Goal: Task Accomplishment & Management: Manage account settings

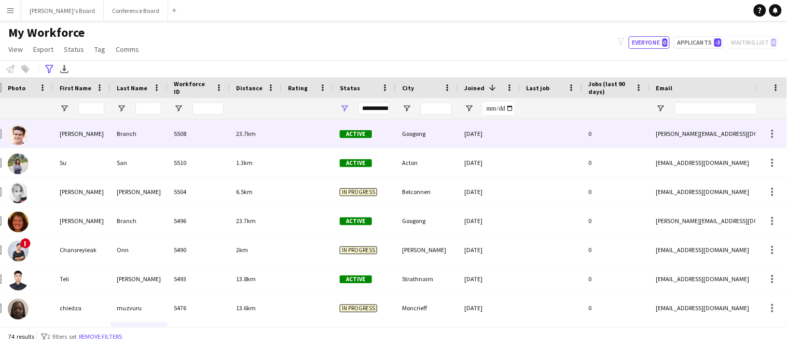
scroll to position [0, 14]
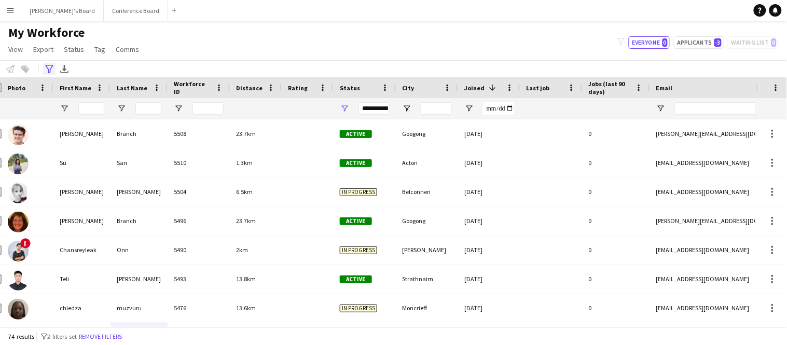
click at [47, 71] on icon "Advanced filters" at bounding box center [49, 69] width 8 height 8
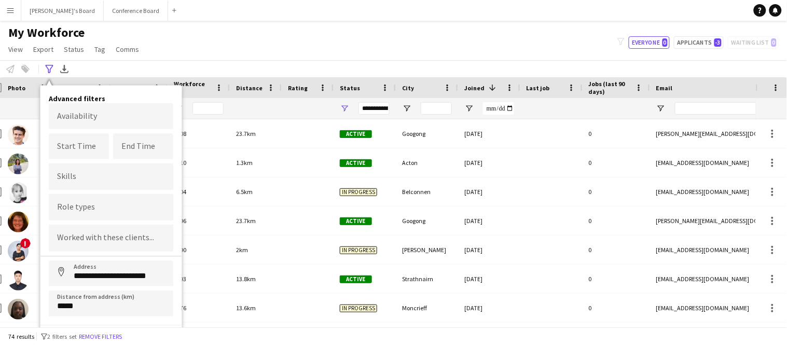
click at [444, 338] on div "74 results filter-1 2 filters set Remove filters" at bounding box center [393, 336] width 787 height 18
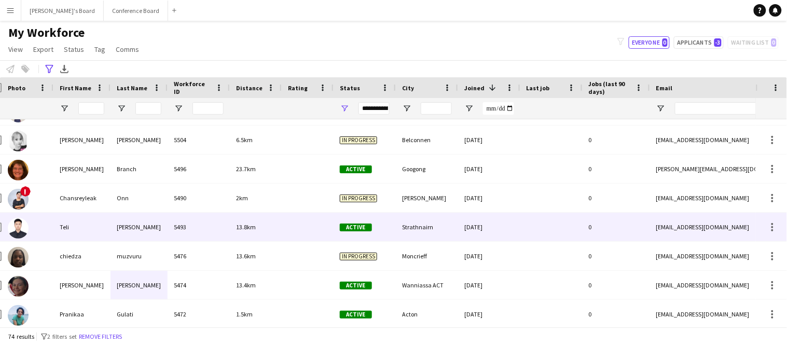
scroll to position [0, 0]
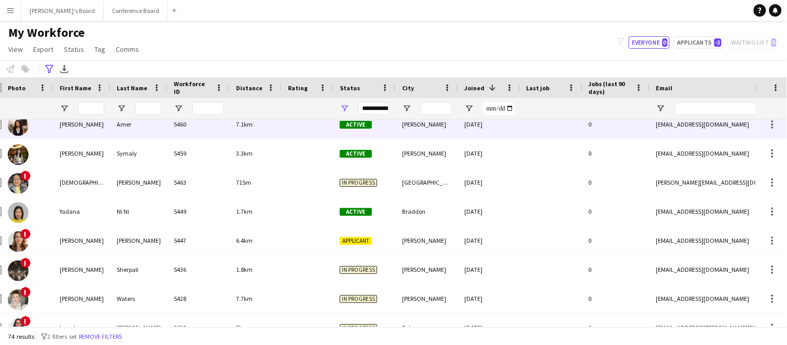
click at [94, 125] on div "[PERSON_NAME]" at bounding box center [81, 124] width 57 height 29
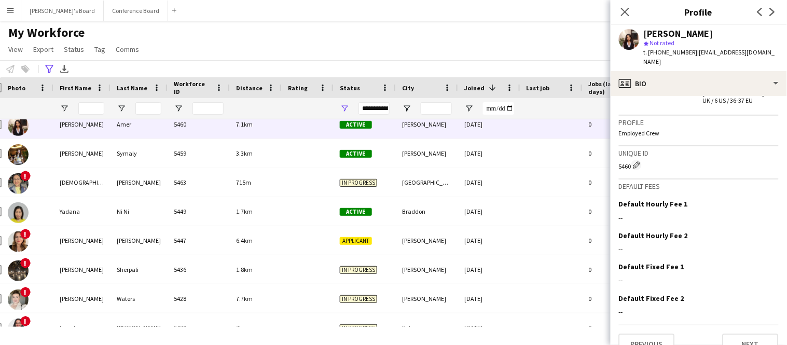
scroll to position [728, 0]
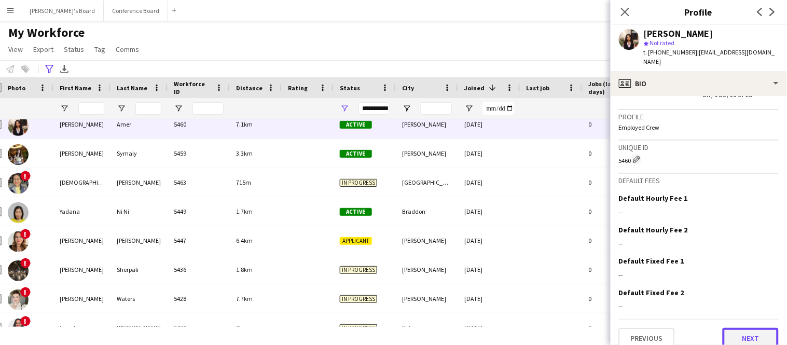
click at [752, 332] on button "Next" at bounding box center [751, 338] width 56 height 21
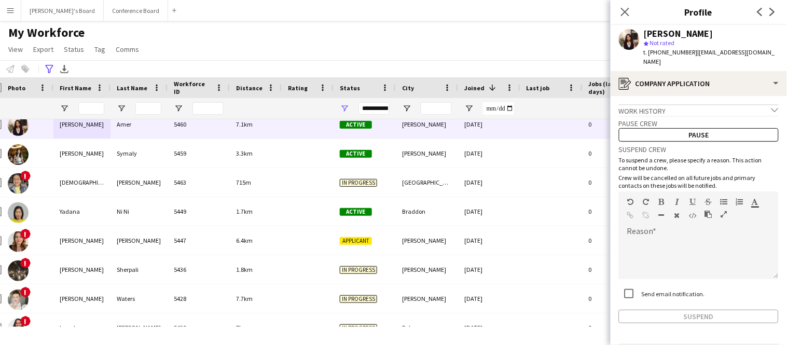
scroll to position [26, 0]
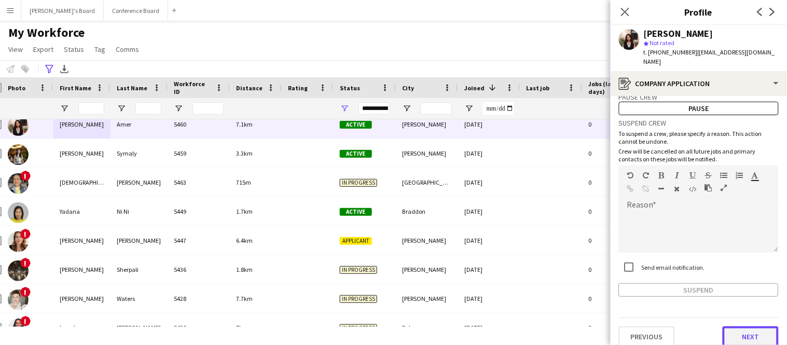
click at [751, 326] on button "Next" at bounding box center [751, 336] width 56 height 21
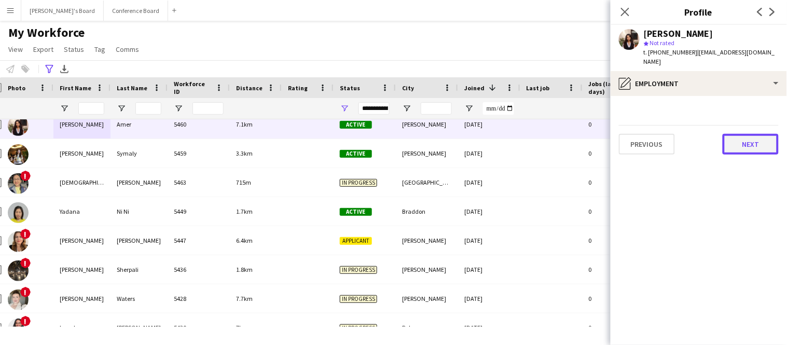
click at [732, 134] on button "Next" at bounding box center [751, 144] width 56 height 21
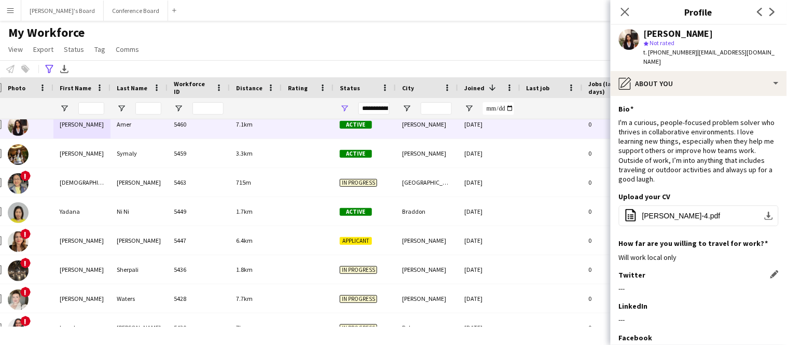
scroll to position [89, 0]
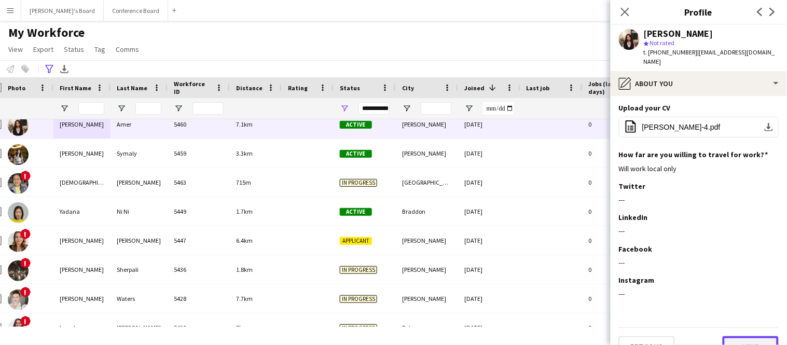
click at [735, 336] on button "Next" at bounding box center [751, 346] width 56 height 21
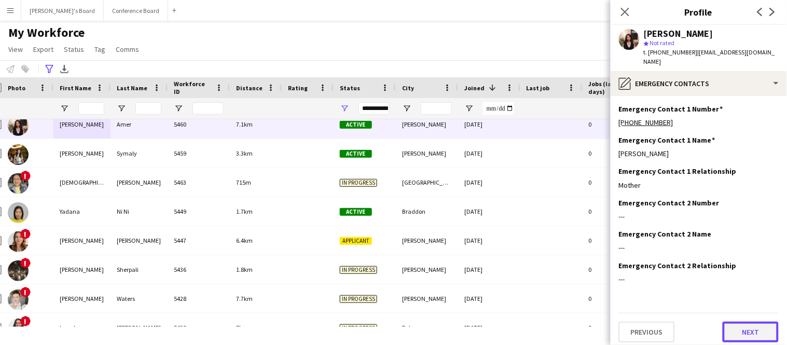
click at [740, 322] on button "Next" at bounding box center [751, 332] width 56 height 21
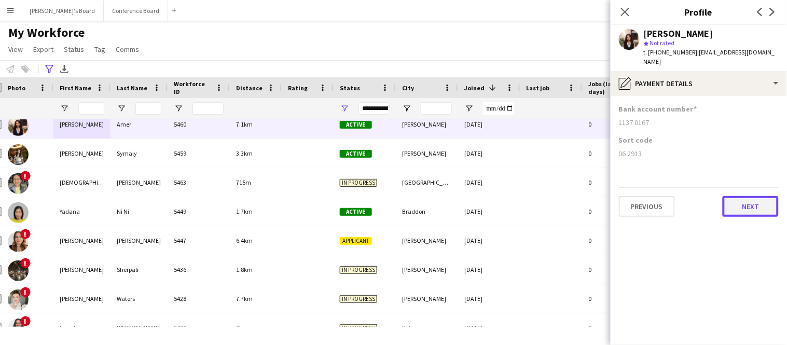
click at [742, 196] on button "Next" at bounding box center [751, 206] width 56 height 21
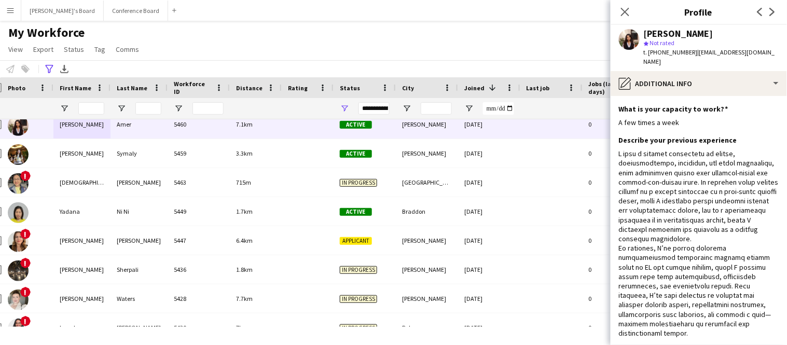
scroll to position [296, 0]
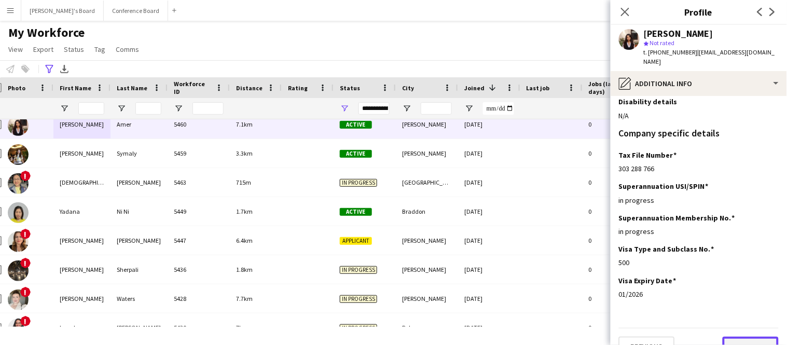
click at [750, 337] on button "Next" at bounding box center [751, 347] width 56 height 21
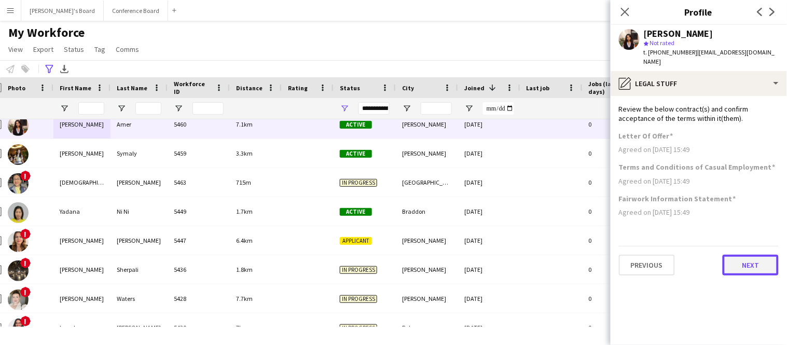
click at [754, 255] on button "Next" at bounding box center [751, 265] width 56 height 21
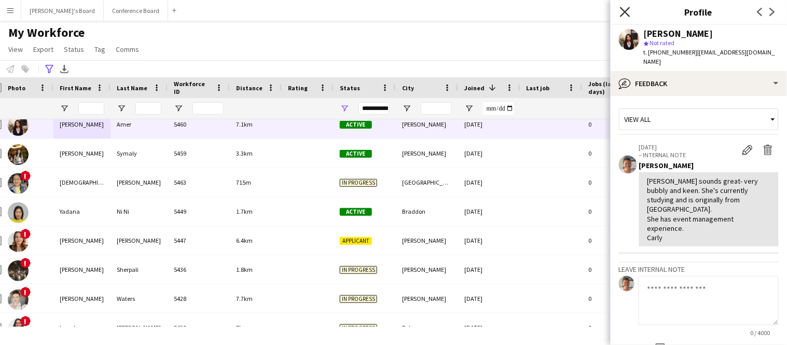
click at [625, 14] on icon "Close pop-in" at bounding box center [625, 12] width 10 height 10
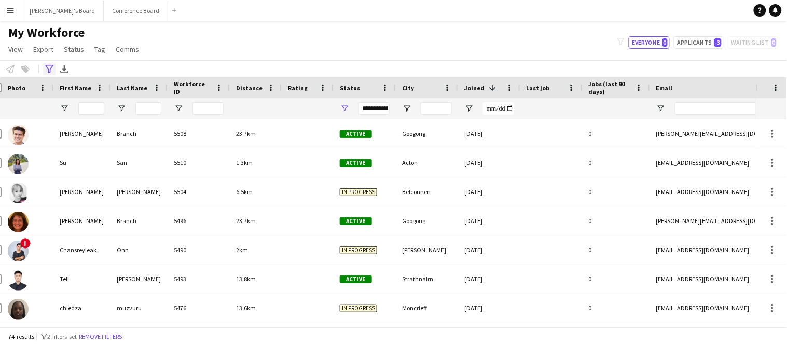
click at [50, 70] on icon at bounding box center [49, 69] width 8 height 8
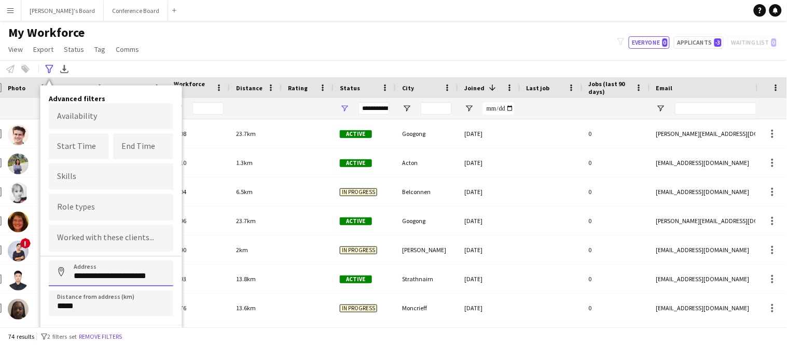
click at [88, 275] on input "**********" at bounding box center [111, 273] width 125 height 26
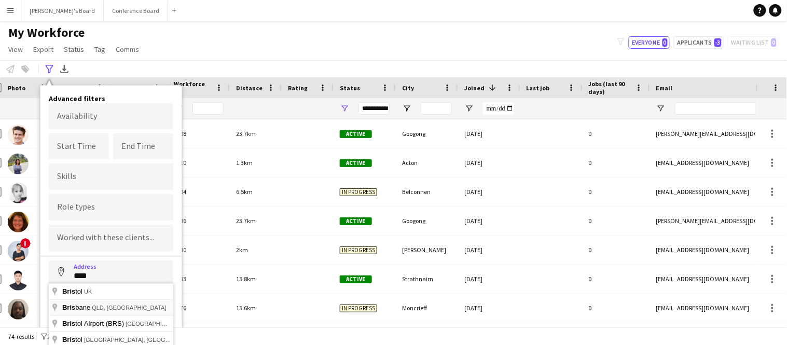
type input "**********"
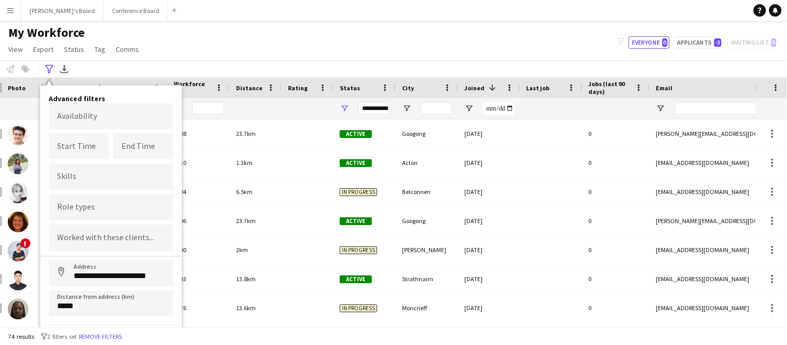
scroll to position [13, 0]
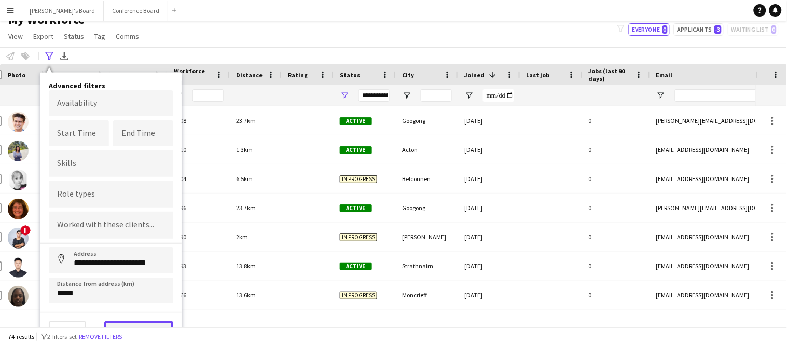
click at [115, 323] on button "View results" at bounding box center [138, 331] width 69 height 21
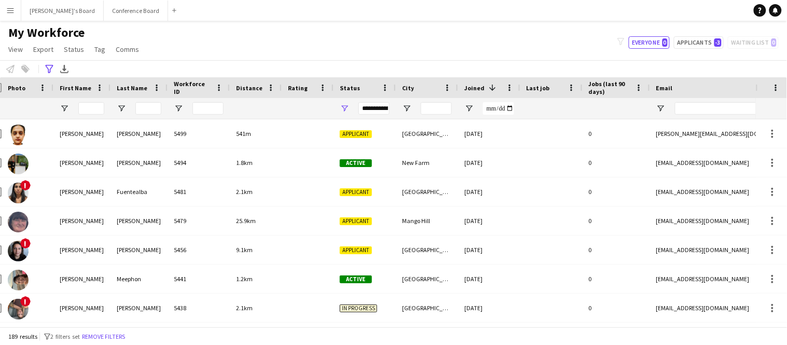
scroll to position [0, 0]
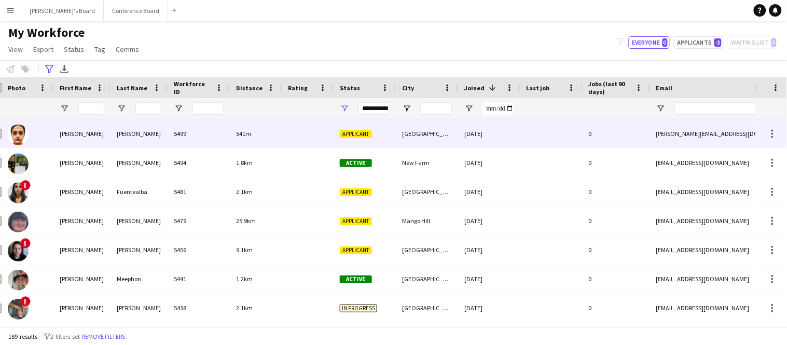
click at [85, 139] on div "[PERSON_NAME]" at bounding box center [81, 133] width 57 height 29
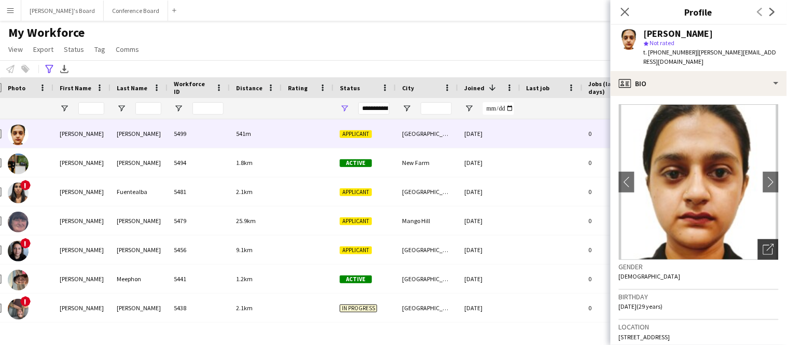
click at [765, 244] on icon "Open photos pop-in" at bounding box center [768, 249] width 11 height 11
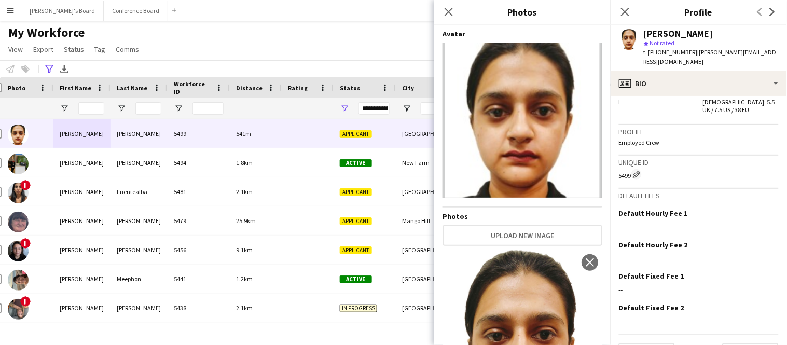
scroll to position [708, 0]
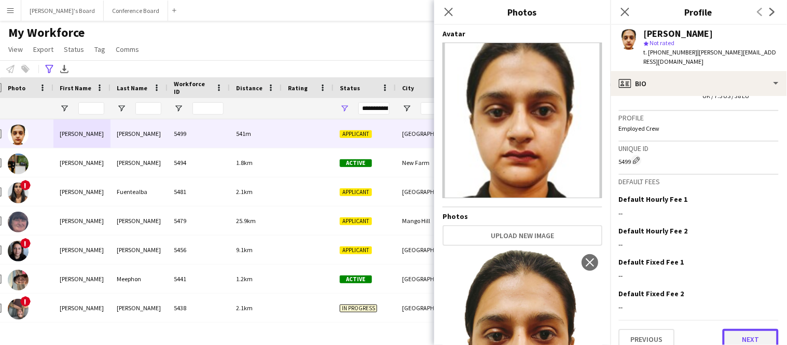
click at [750, 329] on button "Next" at bounding box center [751, 339] width 56 height 21
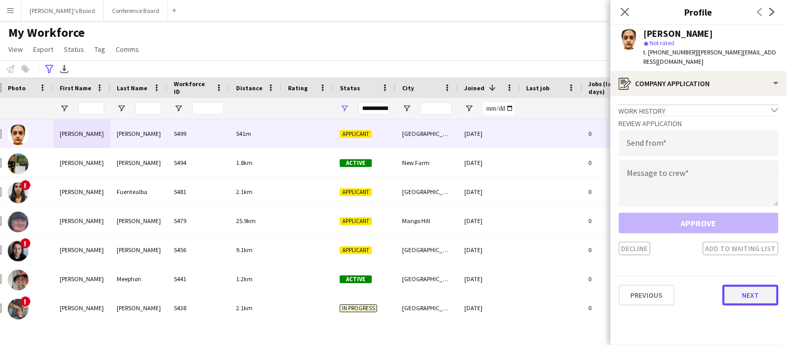
click at [756, 288] on button "Next" at bounding box center [751, 295] width 56 height 21
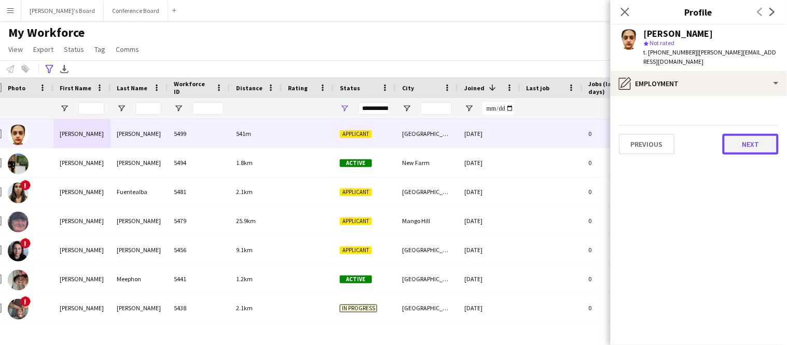
click at [756, 140] on button "Next" at bounding box center [751, 144] width 56 height 21
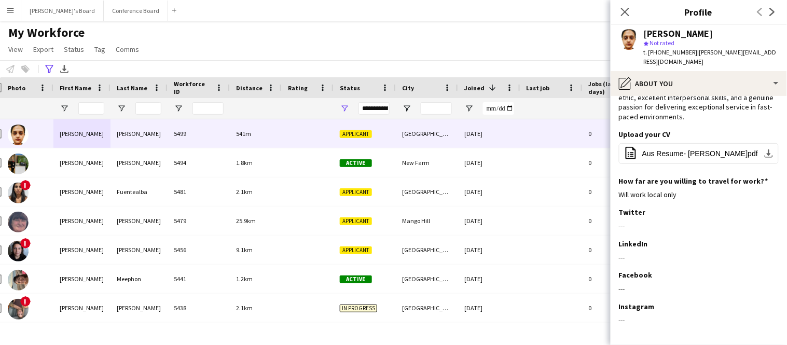
scroll to position [127, 0]
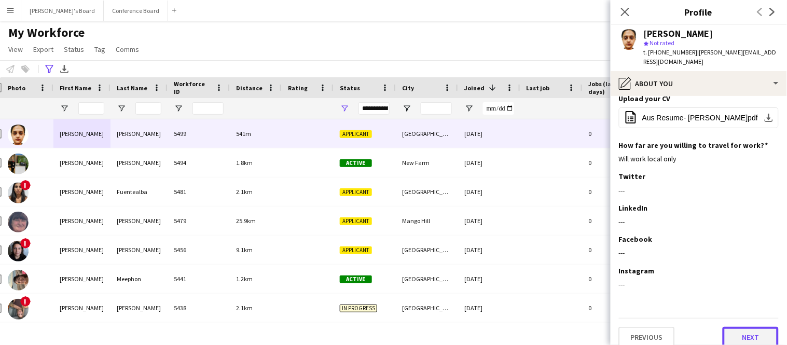
click at [736, 327] on button "Next" at bounding box center [751, 337] width 56 height 21
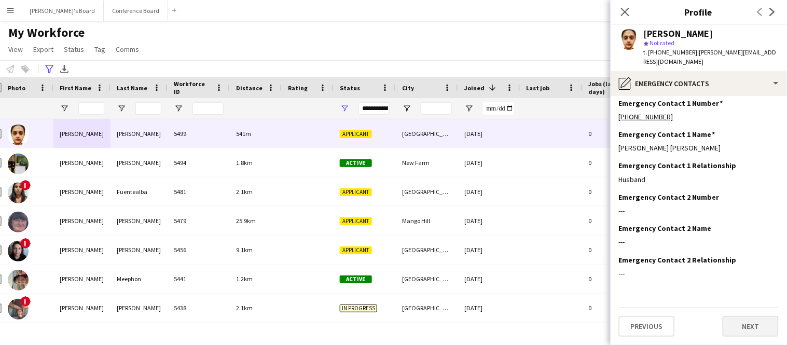
scroll to position [0, 0]
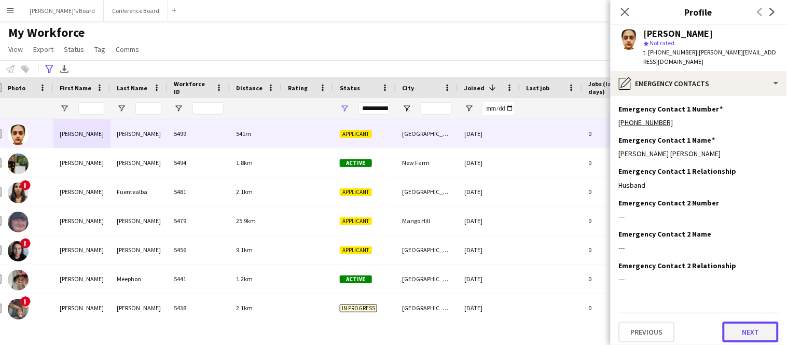
click at [736, 326] on button "Next" at bounding box center [751, 332] width 56 height 21
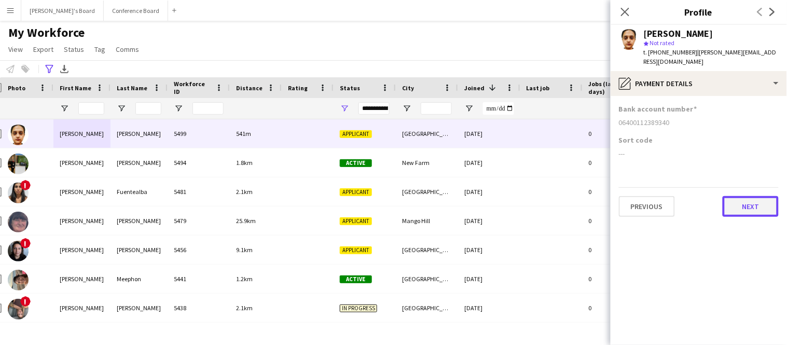
click at [766, 196] on button "Next" at bounding box center [751, 206] width 56 height 21
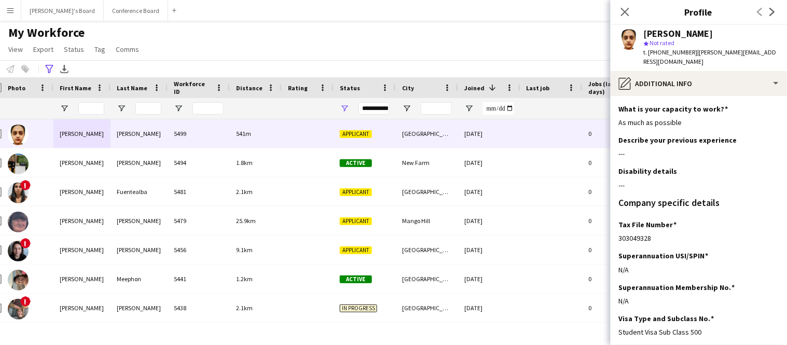
scroll to position [79, 0]
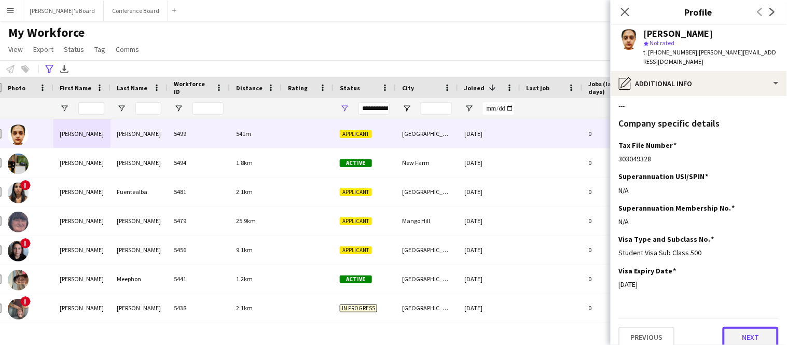
click at [748, 327] on button "Next" at bounding box center [751, 337] width 56 height 21
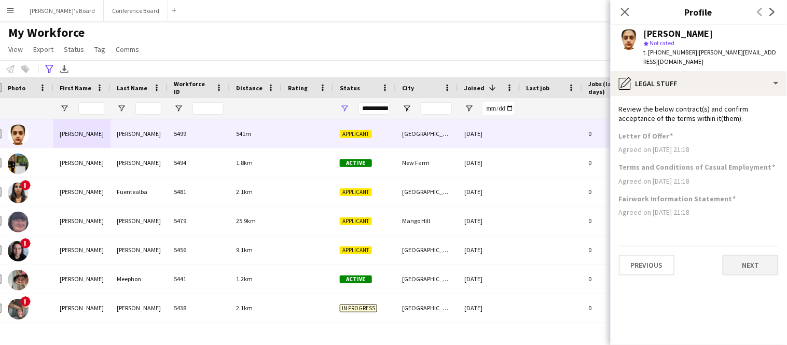
scroll to position [0, 0]
click at [748, 264] on button "Next" at bounding box center [751, 265] width 56 height 21
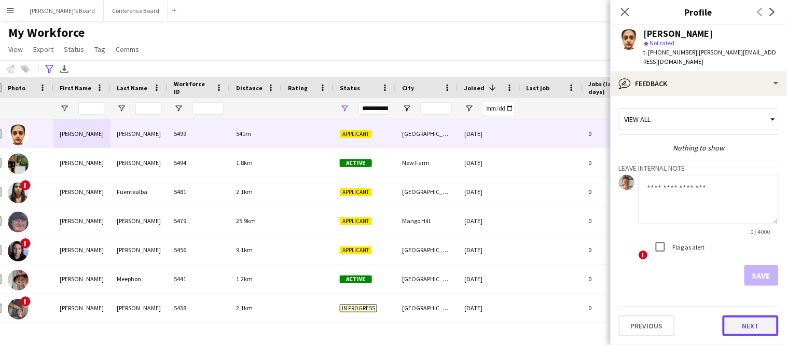
click at [739, 322] on button "Next" at bounding box center [751, 325] width 56 height 21
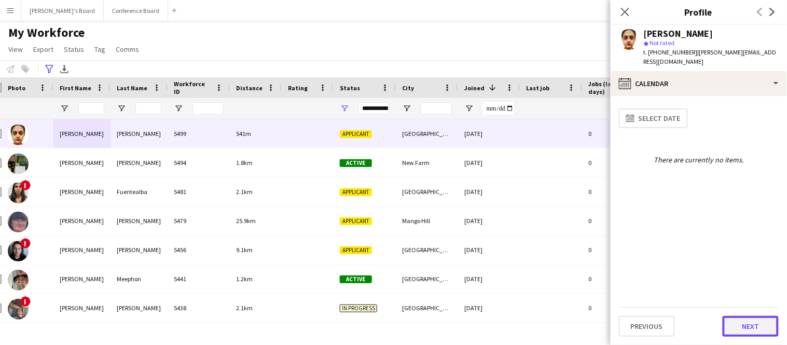
click at [738, 323] on button "Next" at bounding box center [751, 326] width 56 height 21
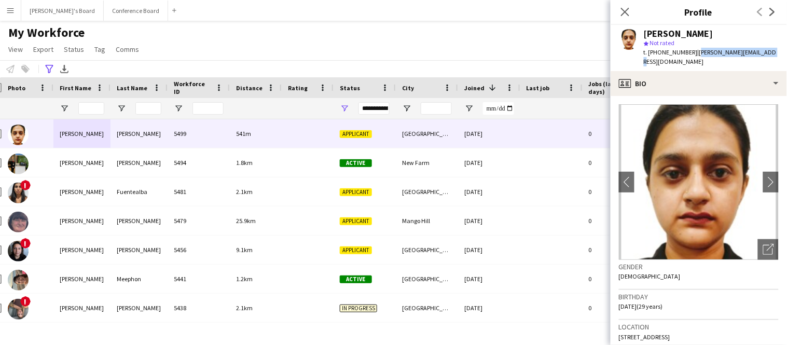
drag, startPoint x: 693, startPoint y: 53, endPoint x: 767, endPoint y: 56, distance: 74.2
click at [767, 56] on div "[PERSON_NAME] star Not rated t. [PHONE_NUMBER] | [PERSON_NAME][EMAIL_ADDRESS][D…" at bounding box center [699, 48] width 176 height 46
copy span "[PERSON_NAME][EMAIL_ADDRESS][DOMAIN_NAME]"
click at [628, 15] on icon at bounding box center [625, 12] width 10 height 10
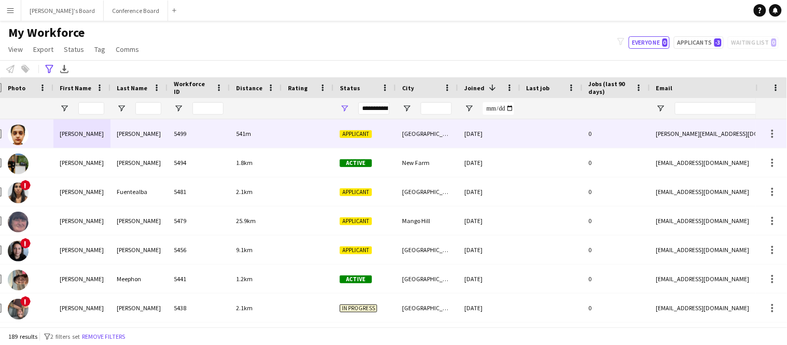
click at [211, 132] on div "5499" at bounding box center [199, 133] width 62 height 29
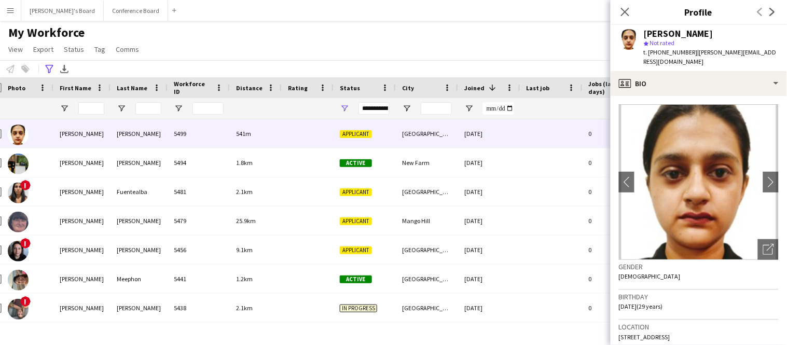
scroll to position [708, 0]
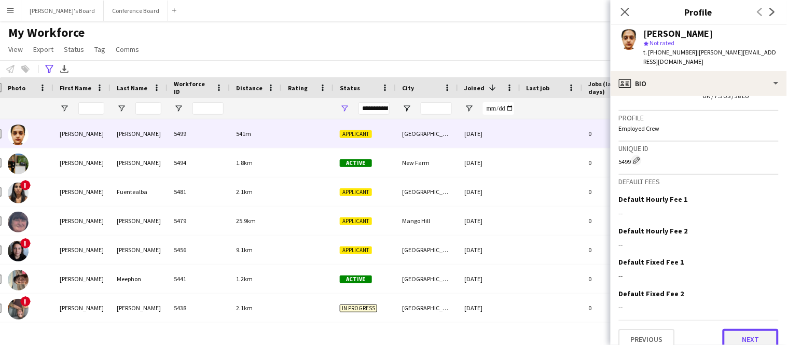
click at [746, 329] on button "Next" at bounding box center [751, 339] width 56 height 21
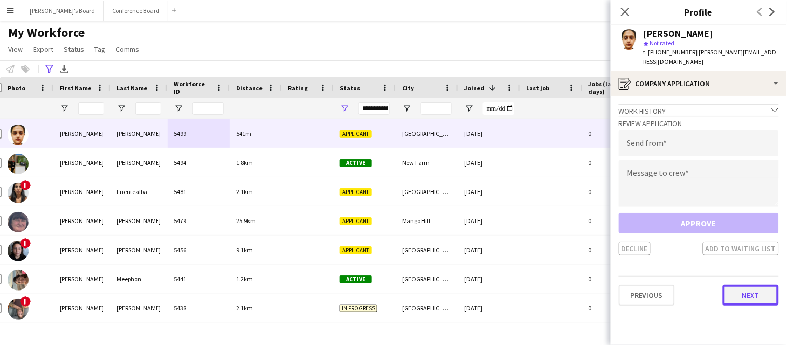
click at [748, 293] on button "Next" at bounding box center [751, 295] width 56 height 21
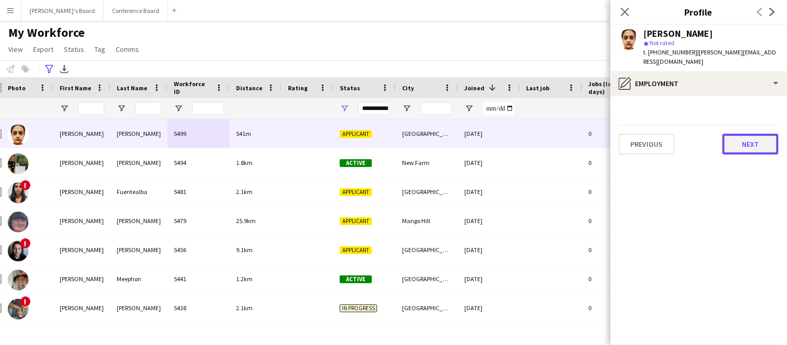
click at [758, 134] on button "Next" at bounding box center [751, 144] width 56 height 21
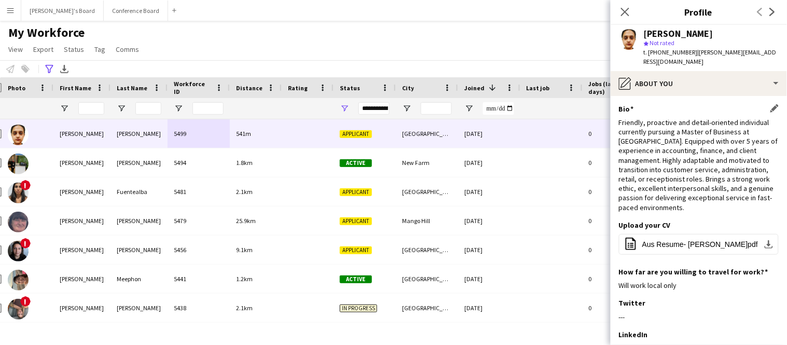
scroll to position [127, 0]
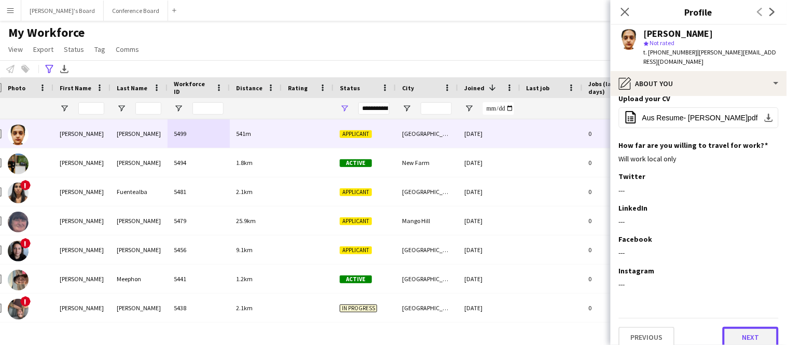
click at [734, 328] on button "Next" at bounding box center [751, 337] width 56 height 21
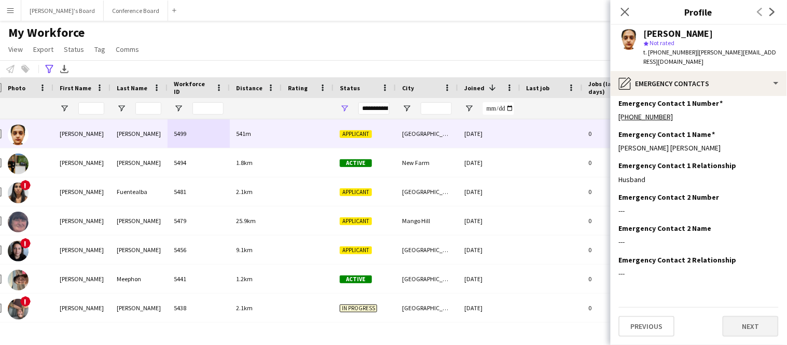
scroll to position [0, 0]
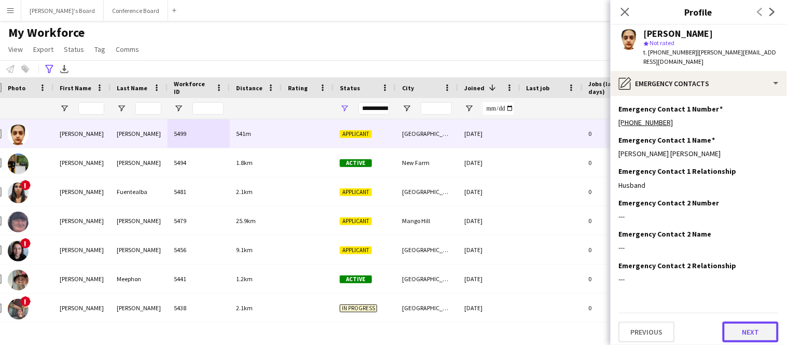
click at [734, 327] on button "Next" at bounding box center [751, 332] width 56 height 21
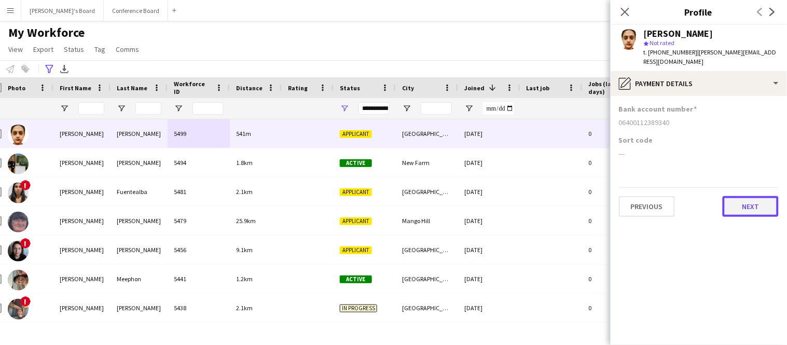
click at [754, 203] on button "Next" at bounding box center [751, 206] width 56 height 21
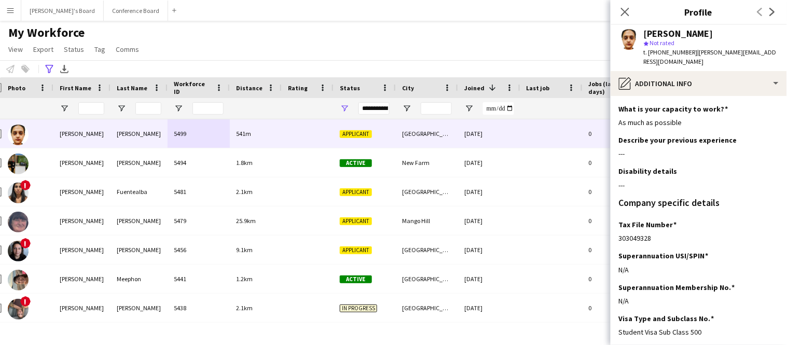
scroll to position [79, 0]
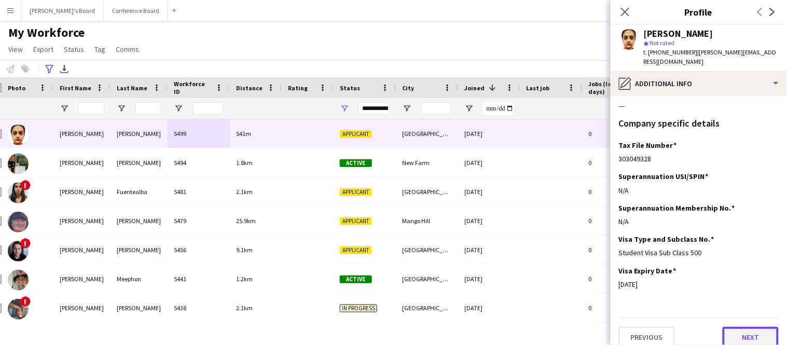
click at [743, 327] on button "Next" at bounding box center [751, 337] width 56 height 21
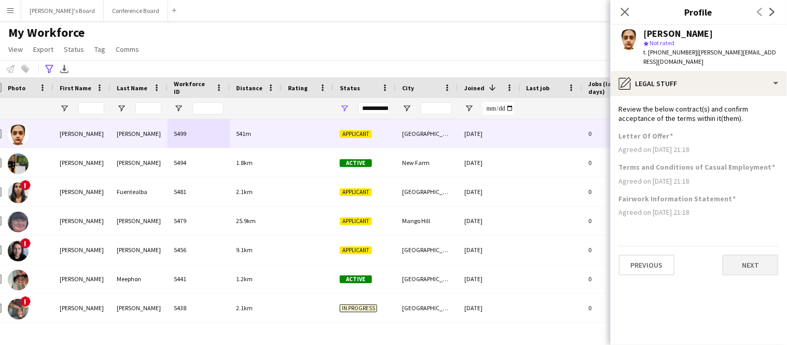
scroll to position [0, 0]
click at [740, 259] on button "Next" at bounding box center [751, 265] width 56 height 21
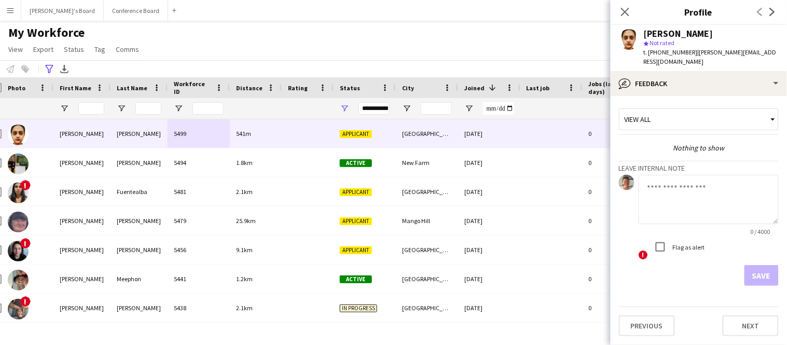
click at [649, 181] on textarea at bounding box center [709, 199] width 140 height 49
type textarea "**********"
click at [758, 266] on button "Save" at bounding box center [761, 275] width 34 height 21
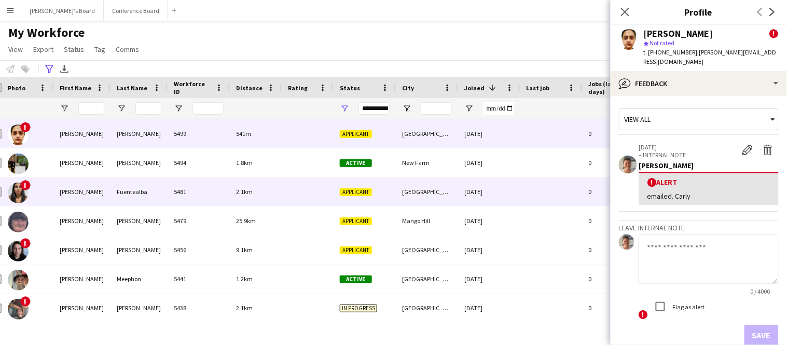
click at [134, 191] on div "Fuentealba" at bounding box center [138, 191] width 57 height 29
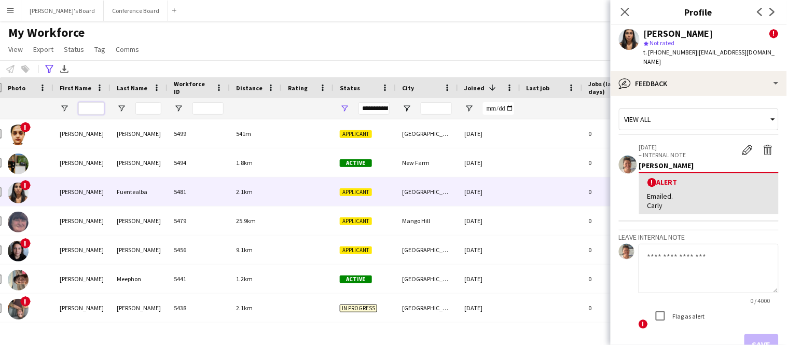
click at [94, 111] on input "First Name Filter Input" at bounding box center [91, 108] width 26 height 12
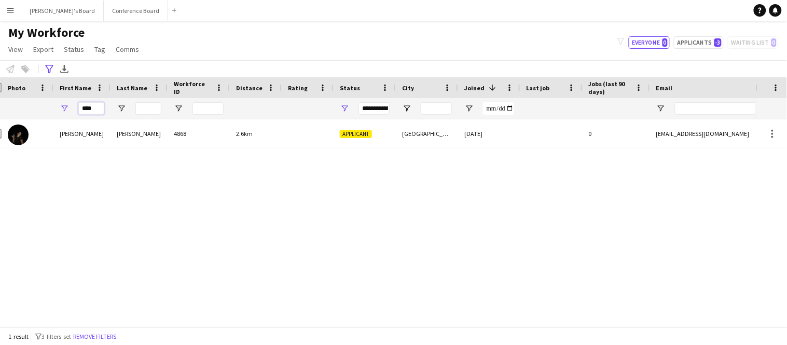
type input "****"
click at [142, 110] on input "Last Name Filter Input" at bounding box center [148, 108] width 26 height 12
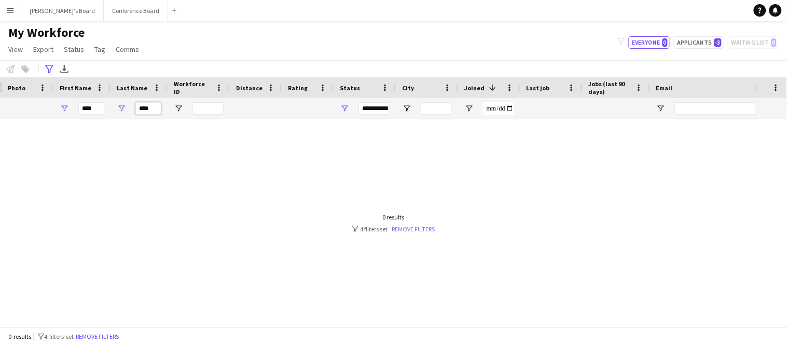
type input "****"
click at [414, 231] on link "Remove filters" at bounding box center [413, 229] width 43 height 8
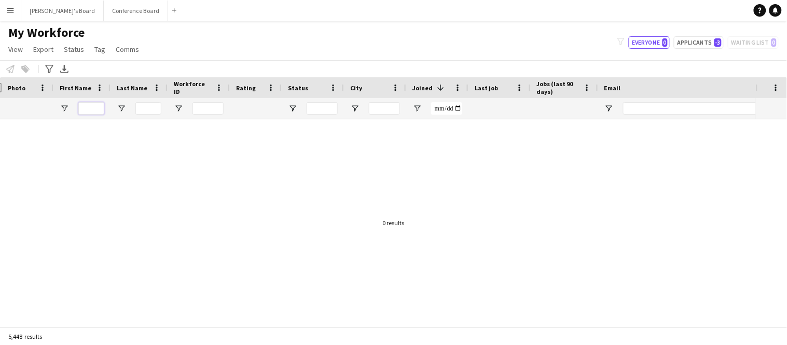
click at [95, 108] on input "First Name Filter Input" at bounding box center [91, 108] width 26 height 12
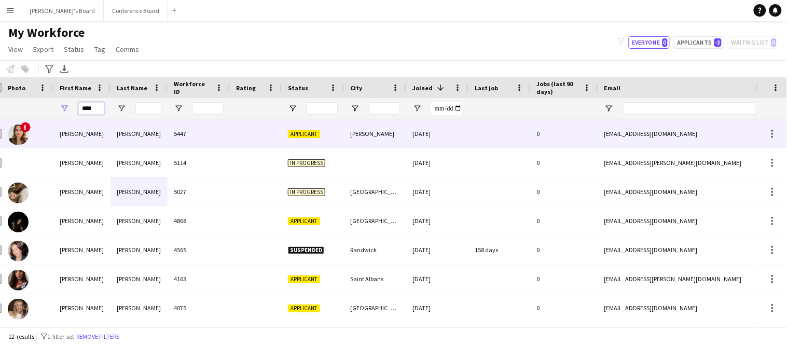
type input "****"
click at [137, 132] on div "[PERSON_NAME]" at bounding box center [138, 133] width 57 height 29
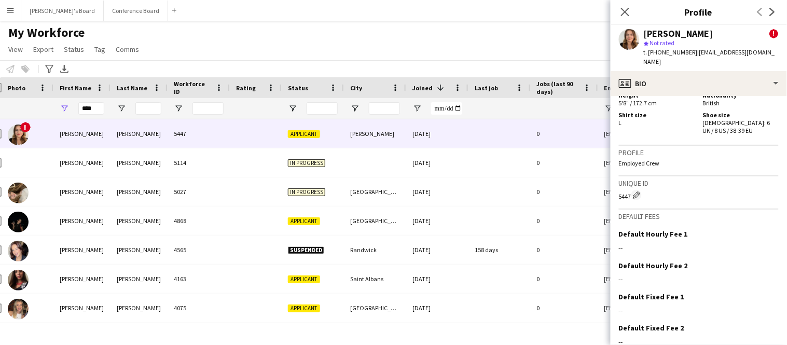
scroll to position [659, 0]
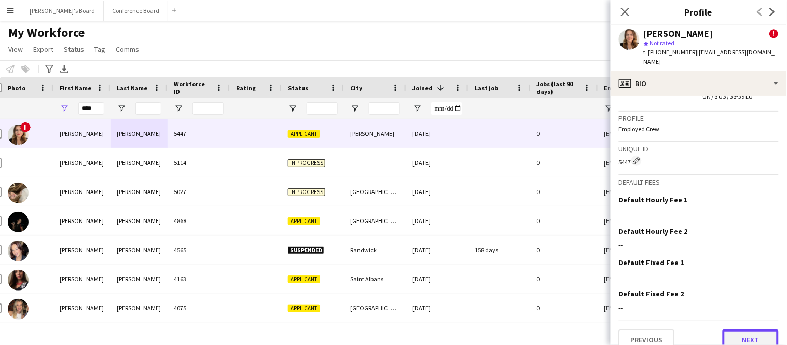
click at [746, 331] on button "Next" at bounding box center [751, 339] width 56 height 21
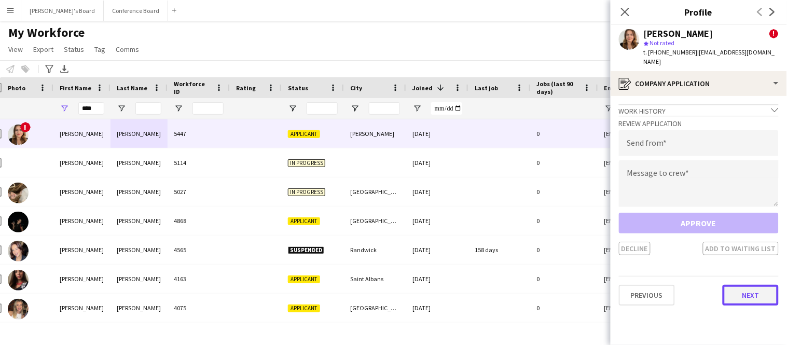
click at [743, 287] on button "Next" at bounding box center [751, 295] width 56 height 21
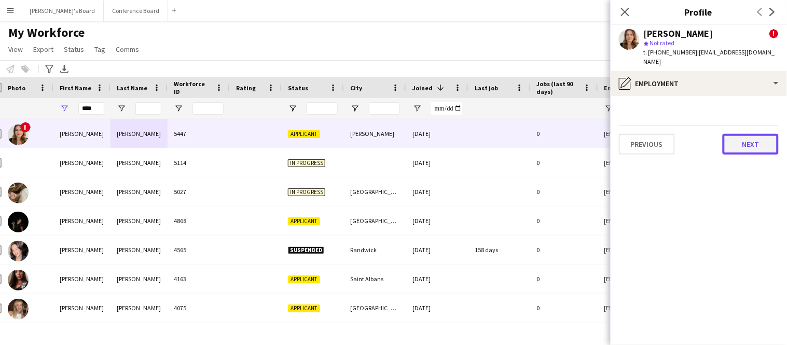
click at [756, 134] on button "Next" at bounding box center [751, 144] width 56 height 21
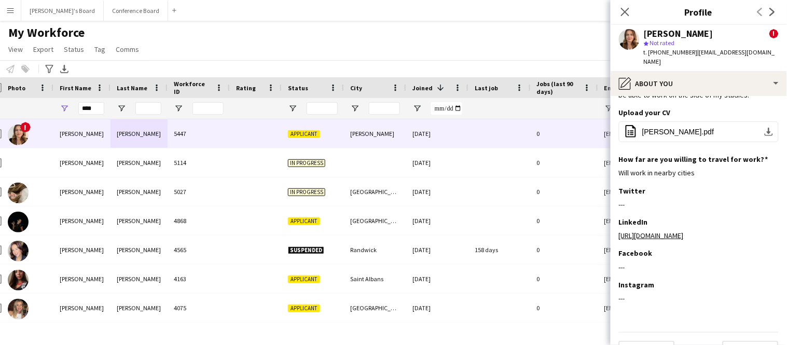
scroll to position [89, 0]
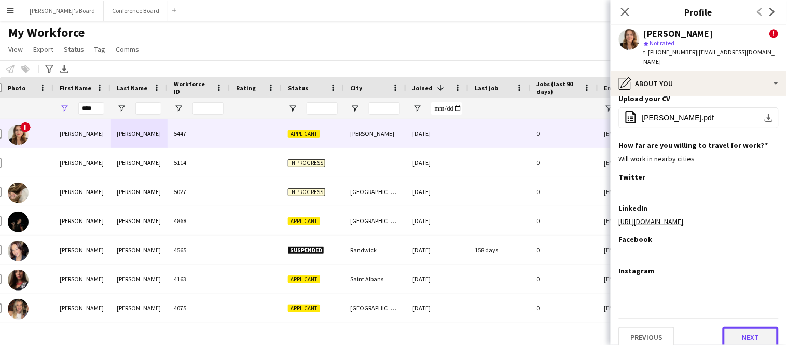
click at [744, 327] on button "Next" at bounding box center [751, 337] width 56 height 21
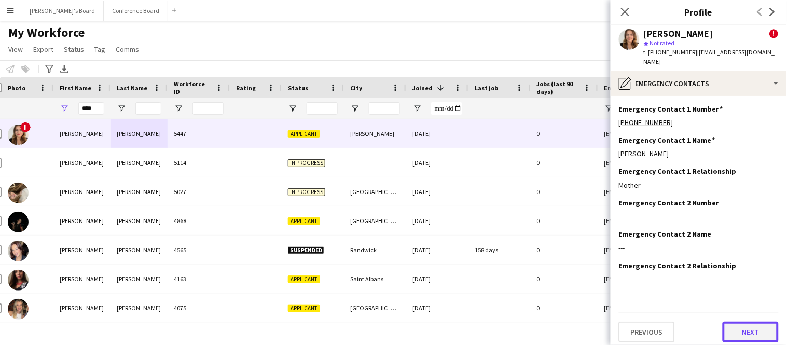
click at [744, 327] on button "Next" at bounding box center [751, 332] width 56 height 21
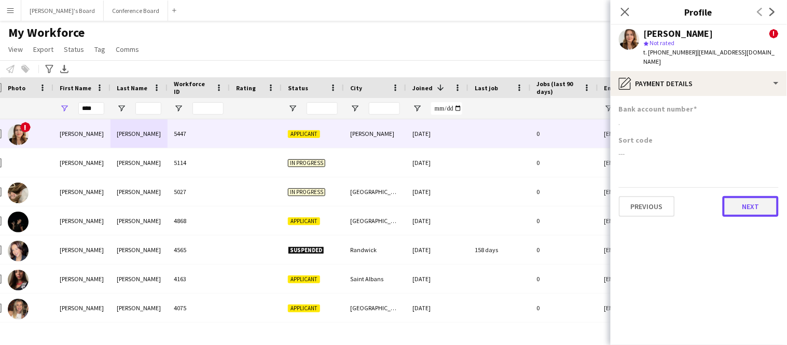
click at [753, 200] on button "Next" at bounding box center [751, 206] width 56 height 21
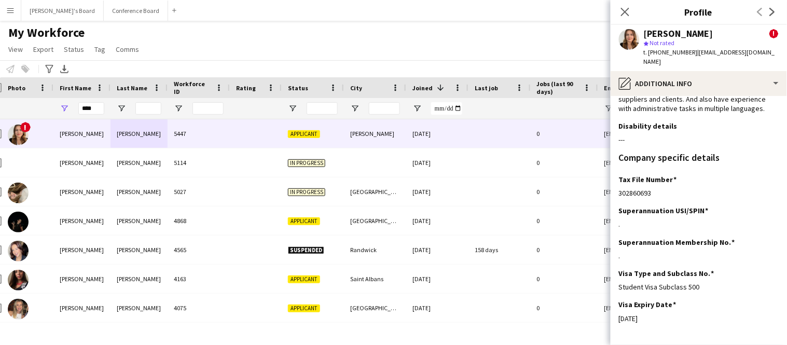
scroll to position [117, 0]
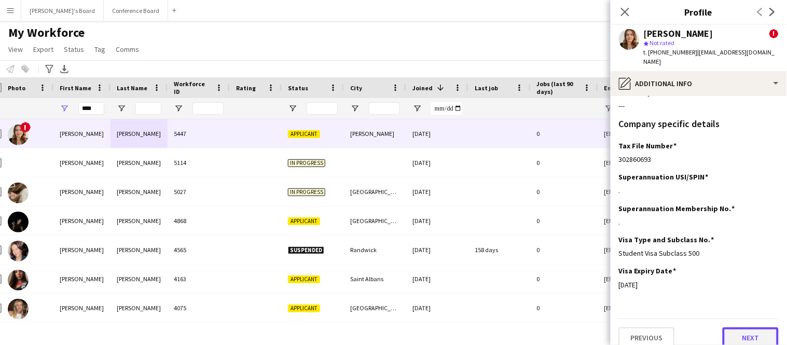
click at [758, 327] on button "Next" at bounding box center [751, 337] width 56 height 21
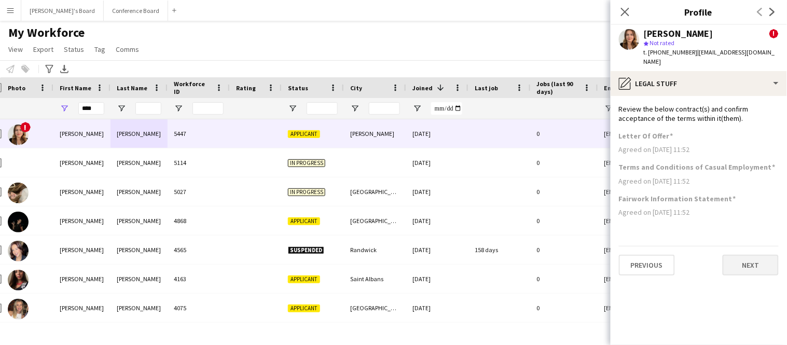
scroll to position [0, 0]
click at [756, 258] on button "Next" at bounding box center [751, 265] width 56 height 21
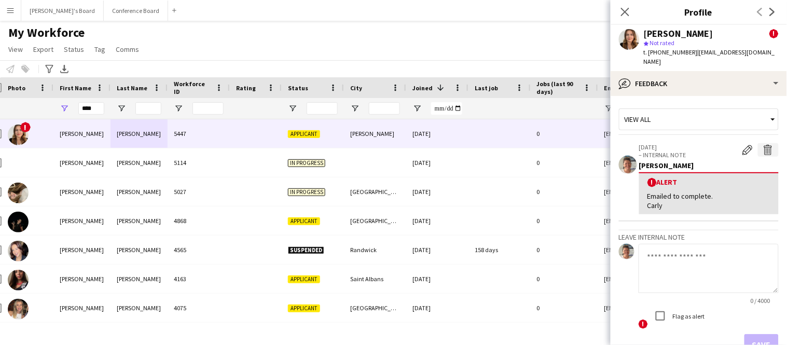
click at [769, 145] on app-icon "Delete alert" at bounding box center [768, 150] width 10 height 10
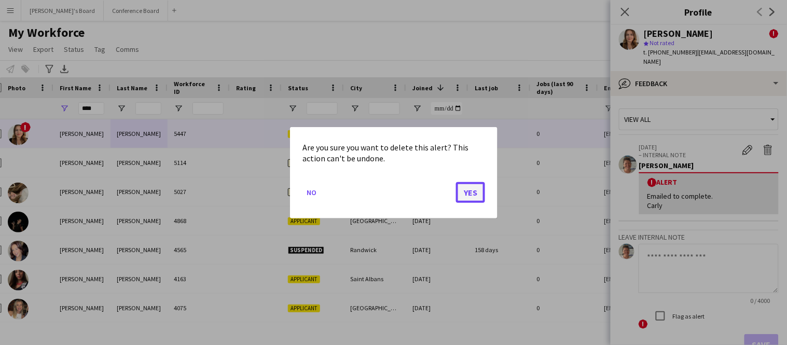
click at [472, 192] on button "Yes" at bounding box center [470, 192] width 29 height 21
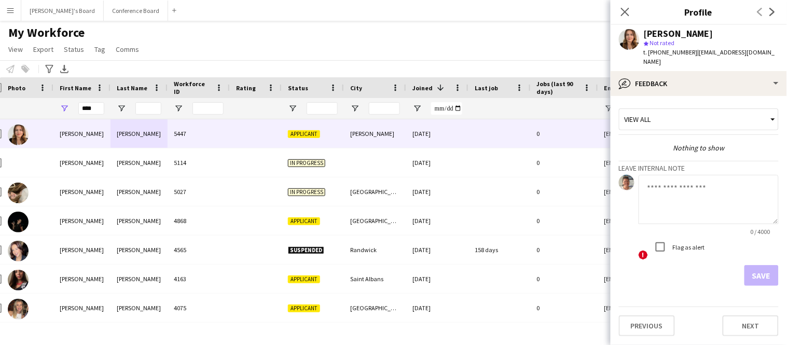
click at [695, 177] on textarea at bounding box center [709, 199] width 140 height 49
type textarea "**********"
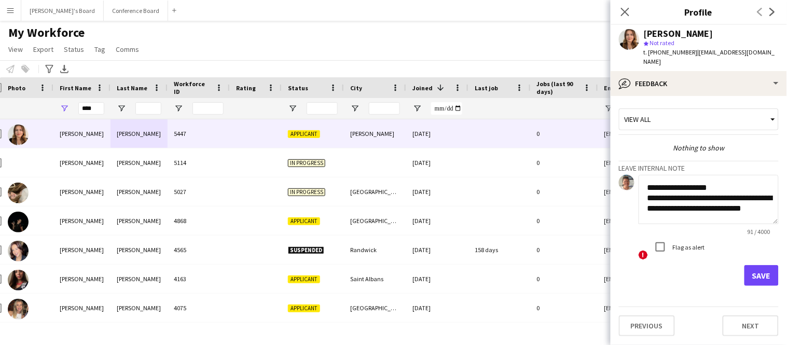
scroll to position [1, 0]
click at [710, 212] on textarea "**********" at bounding box center [709, 199] width 140 height 49
click at [737, 201] on textarea "**********" at bounding box center [709, 199] width 140 height 49
click at [728, 200] on textarea "**********" at bounding box center [709, 199] width 140 height 49
click at [733, 211] on textarea "**********" at bounding box center [709, 199] width 140 height 49
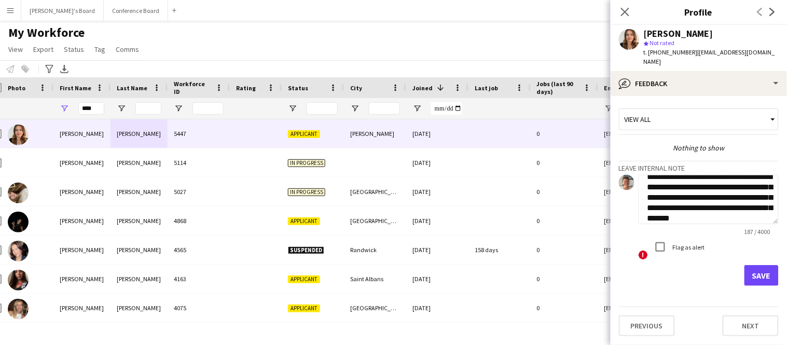
scroll to position [32, 0]
type textarea "**********"
click at [760, 269] on button "Save" at bounding box center [761, 275] width 34 height 21
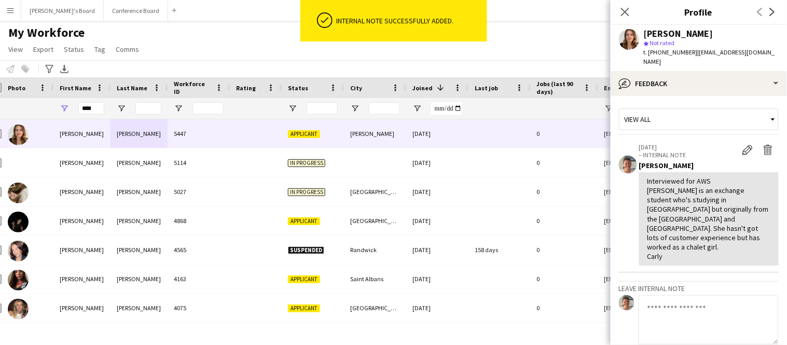
scroll to position [89, 0]
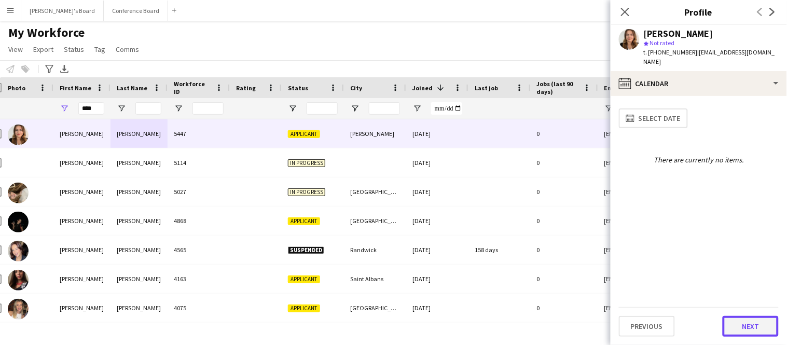
click at [752, 332] on button "Next" at bounding box center [751, 326] width 56 height 21
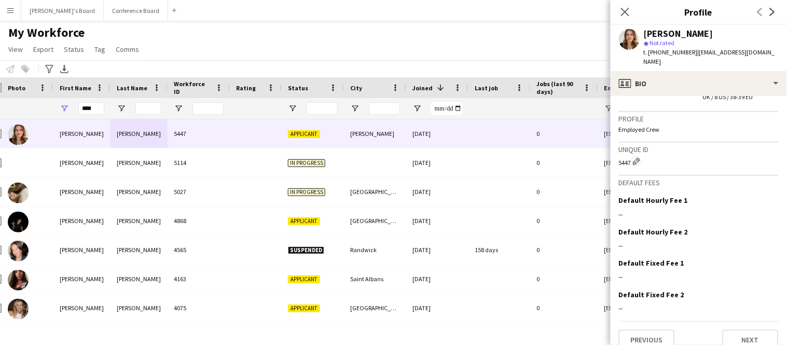
scroll to position [548, 0]
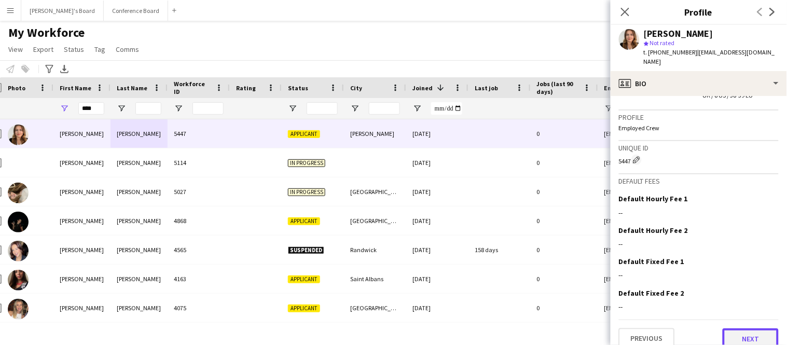
click at [752, 328] on button "Next" at bounding box center [751, 338] width 56 height 21
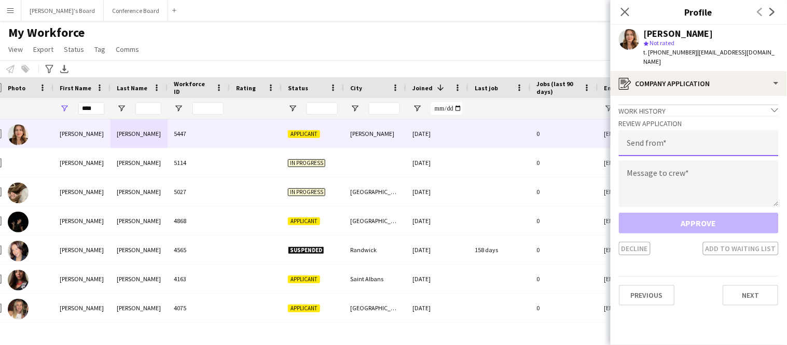
click at [702, 137] on input "email" at bounding box center [699, 143] width 160 height 26
type input "**********"
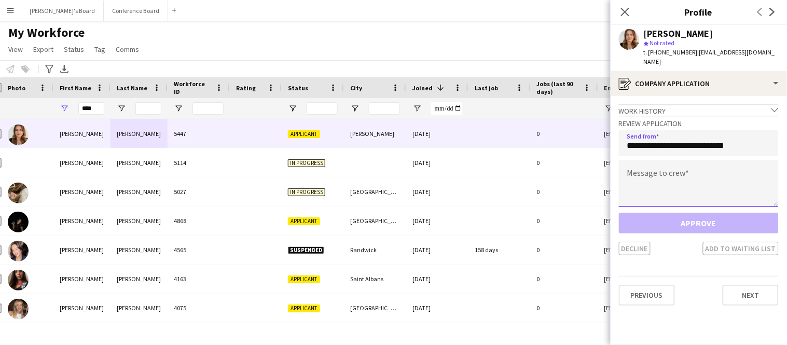
click at [692, 165] on textarea at bounding box center [699, 183] width 160 height 47
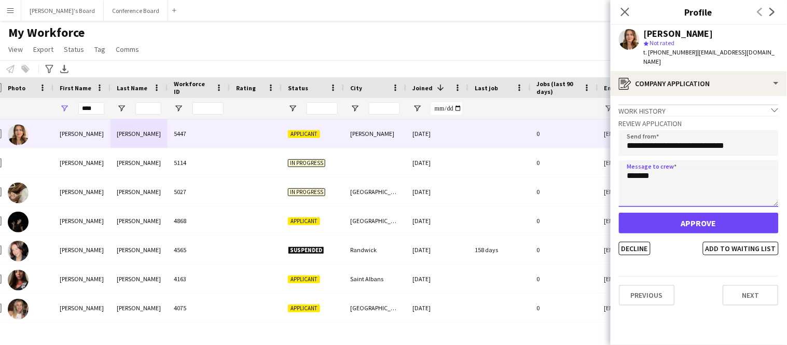
type textarea "*******"
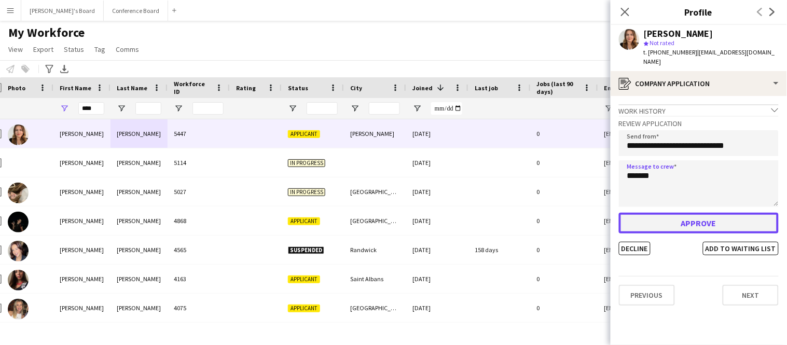
click at [689, 213] on button "Approve" at bounding box center [699, 223] width 160 height 21
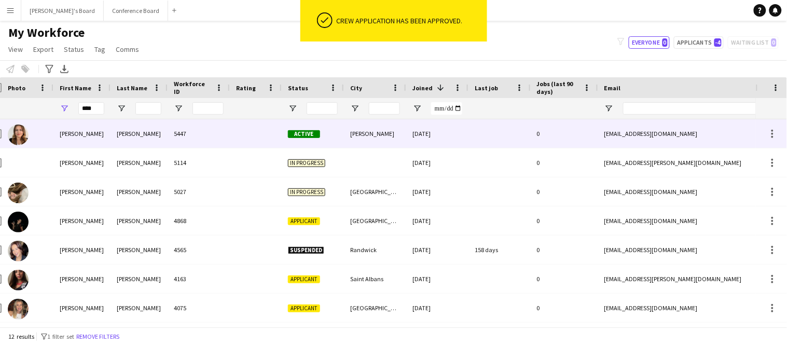
click at [392, 140] on div "[PERSON_NAME]" at bounding box center [375, 133] width 62 height 29
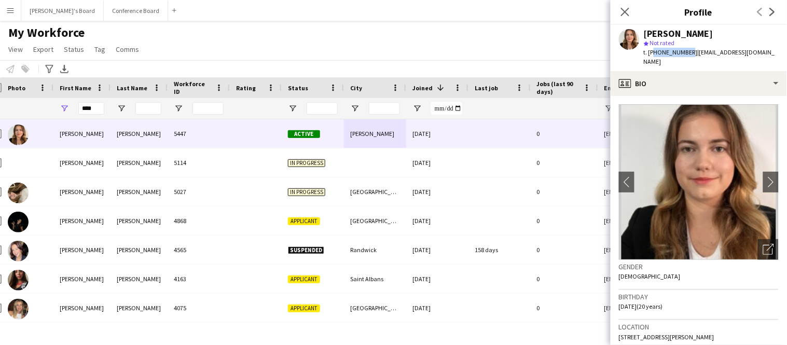
drag, startPoint x: 651, startPoint y: 54, endPoint x: 684, endPoint y: 57, distance: 33.8
click at [684, 57] on div "t. [PHONE_NUMBER] | [EMAIL_ADDRESS][DOMAIN_NAME]" at bounding box center [711, 57] width 135 height 19
copy span "34605710050"
drag, startPoint x: 690, startPoint y: 52, endPoint x: 754, endPoint y: 54, distance: 63.8
click at [754, 54] on div "[PERSON_NAME] star Not rated t. [PHONE_NUMBER] | [EMAIL_ADDRESS][DOMAIN_NAME]" at bounding box center [699, 48] width 176 height 46
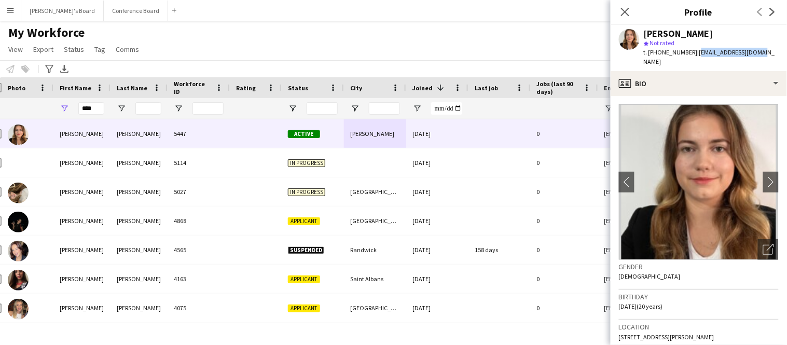
copy span "[EMAIL_ADDRESS][DOMAIN_NAME]"
click at [94, 108] on input "****" at bounding box center [91, 108] width 26 height 12
type input "*"
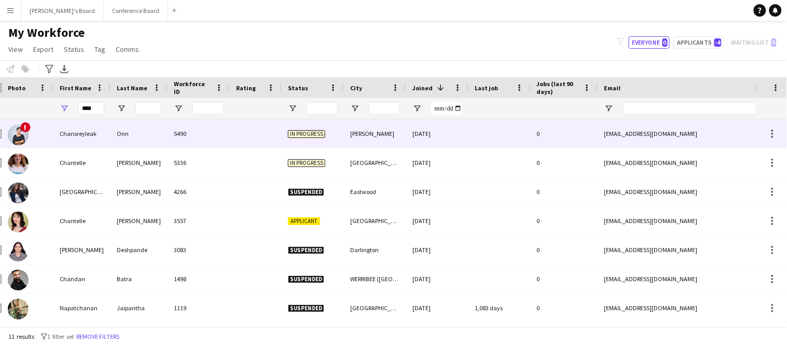
click at [95, 137] on div "Chansreyleak" at bounding box center [81, 133] width 57 height 29
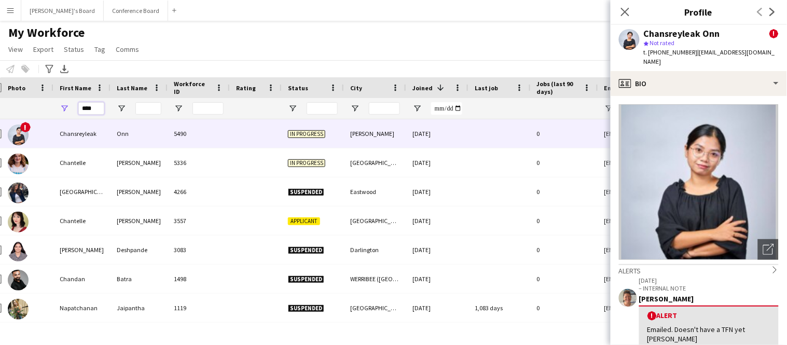
click at [95, 109] on input "****" at bounding box center [91, 108] width 26 height 12
type input "*"
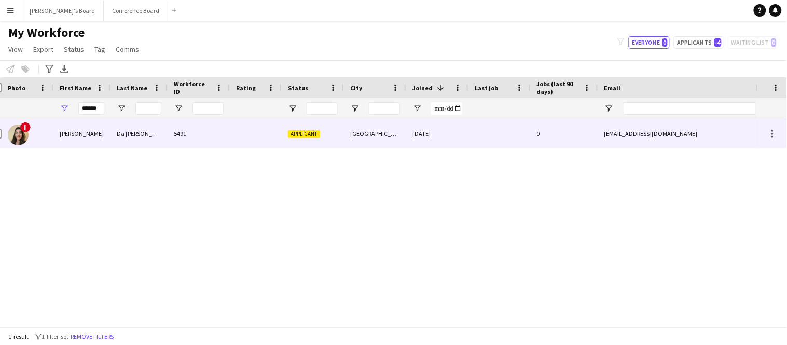
click at [90, 129] on div "[PERSON_NAME]" at bounding box center [81, 133] width 57 height 29
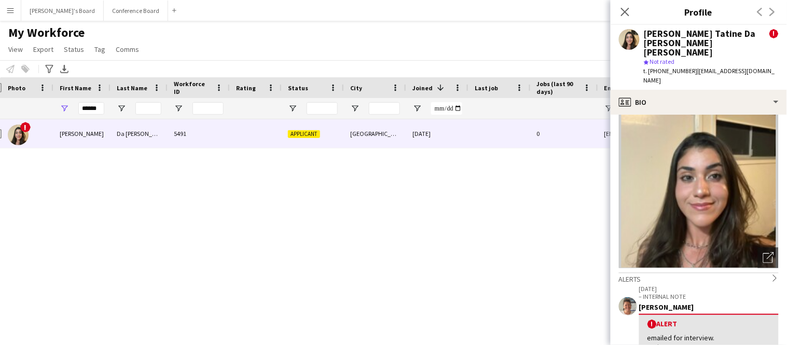
scroll to position [0, 0]
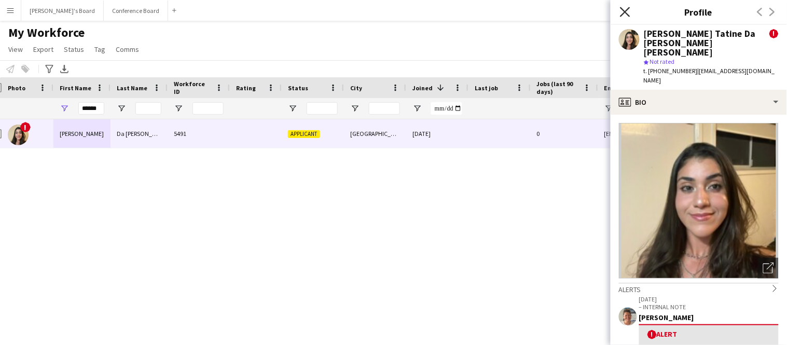
click at [624, 16] on icon "Close pop-in" at bounding box center [625, 12] width 10 height 10
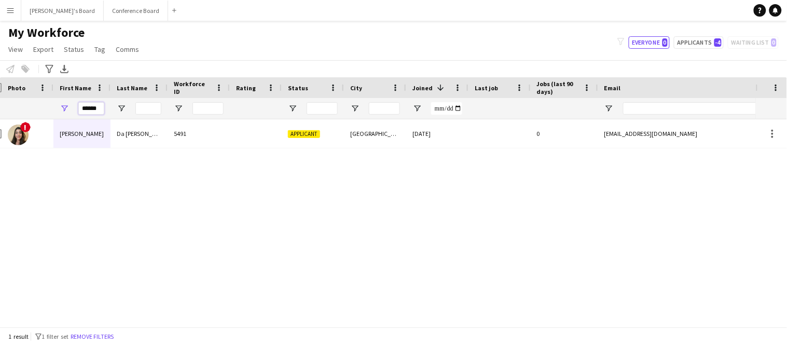
click at [99, 106] on input "******" at bounding box center [91, 108] width 26 height 12
type input "*"
click at [88, 336] on button "Remove filters" at bounding box center [91, 336] width 47 height 11
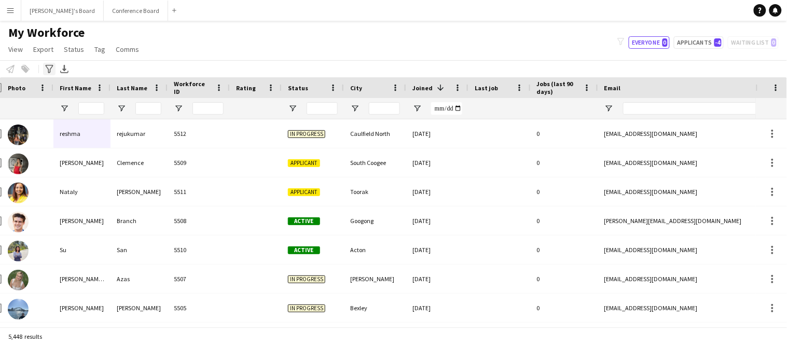
click at [46, 65] on icon at bounding box center [49, 69] width 8 height 8
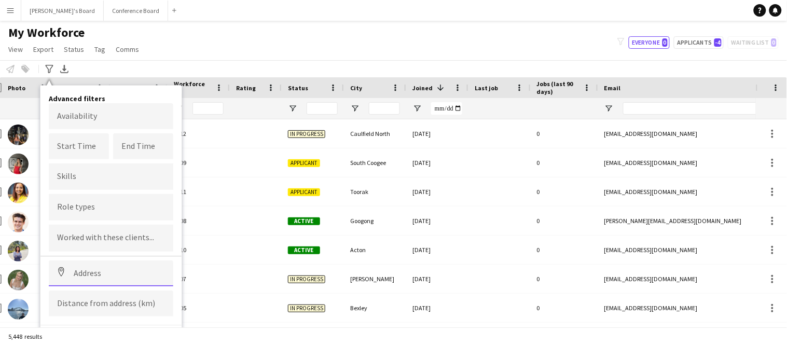
click at [73, 268] on input at bounding box center [111, 273] width 125 height 26
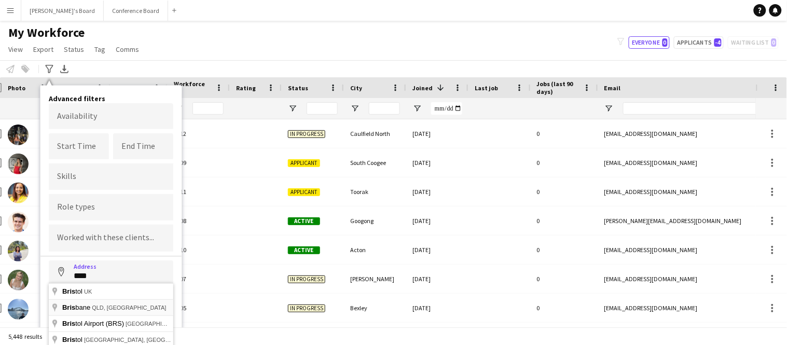
type input "**********"
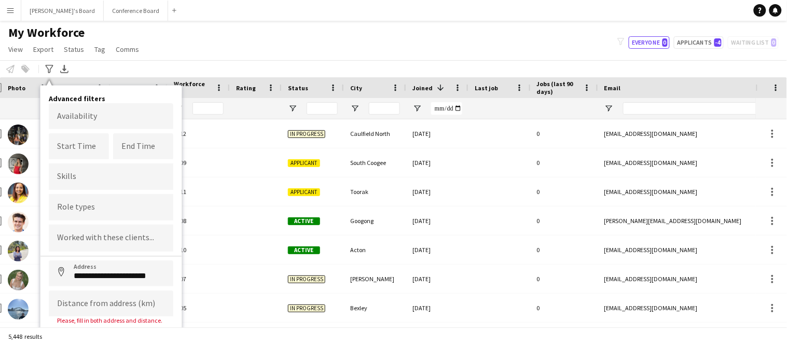
click at [89, 316] on div "Please, fill in both address and distance." at bounding box center [111, 320] width 125 height 8
click at [92, 304] on input at bounding box center [111, 304] width 125 height 26
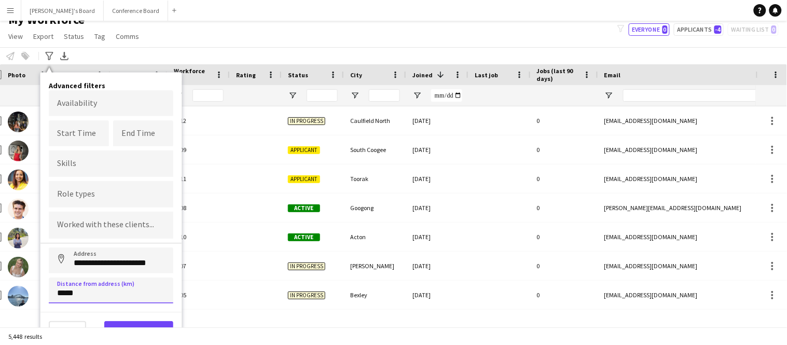
type input "*****"
click at [125, 321] on button "View results" at bounding box center [138, 331] width 69 height 21
type input "**********"
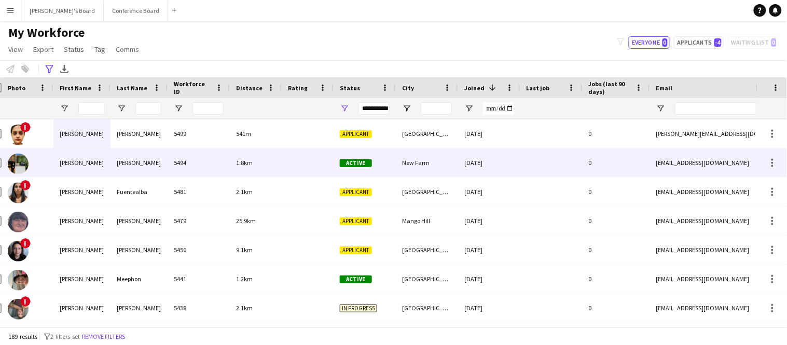
click at [246, 172] on div "1.8km" at bounding box center [256, 162] width 52 height 29
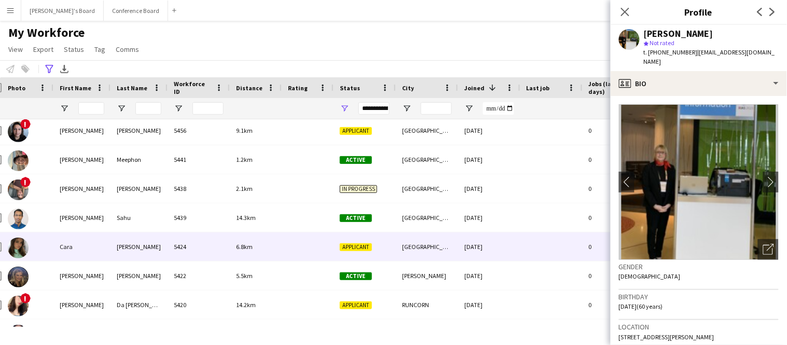
scroll to position [121, 0]
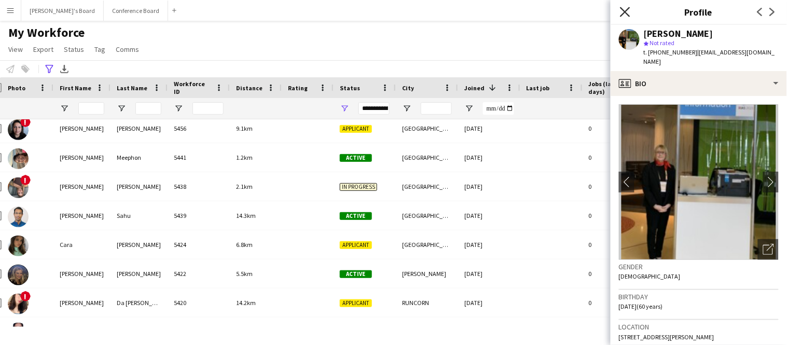
click at [623, 10] on icon at bounding box center [625, 12] width 10 height 10
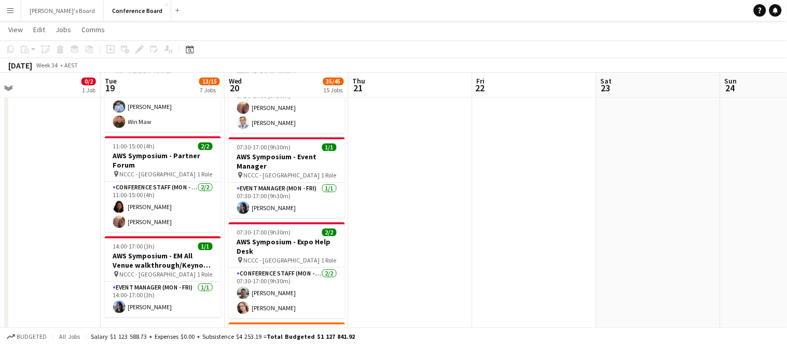
scroll to position [532, 0]
